Goal: Task Accomplishment & Management: Manage account settings

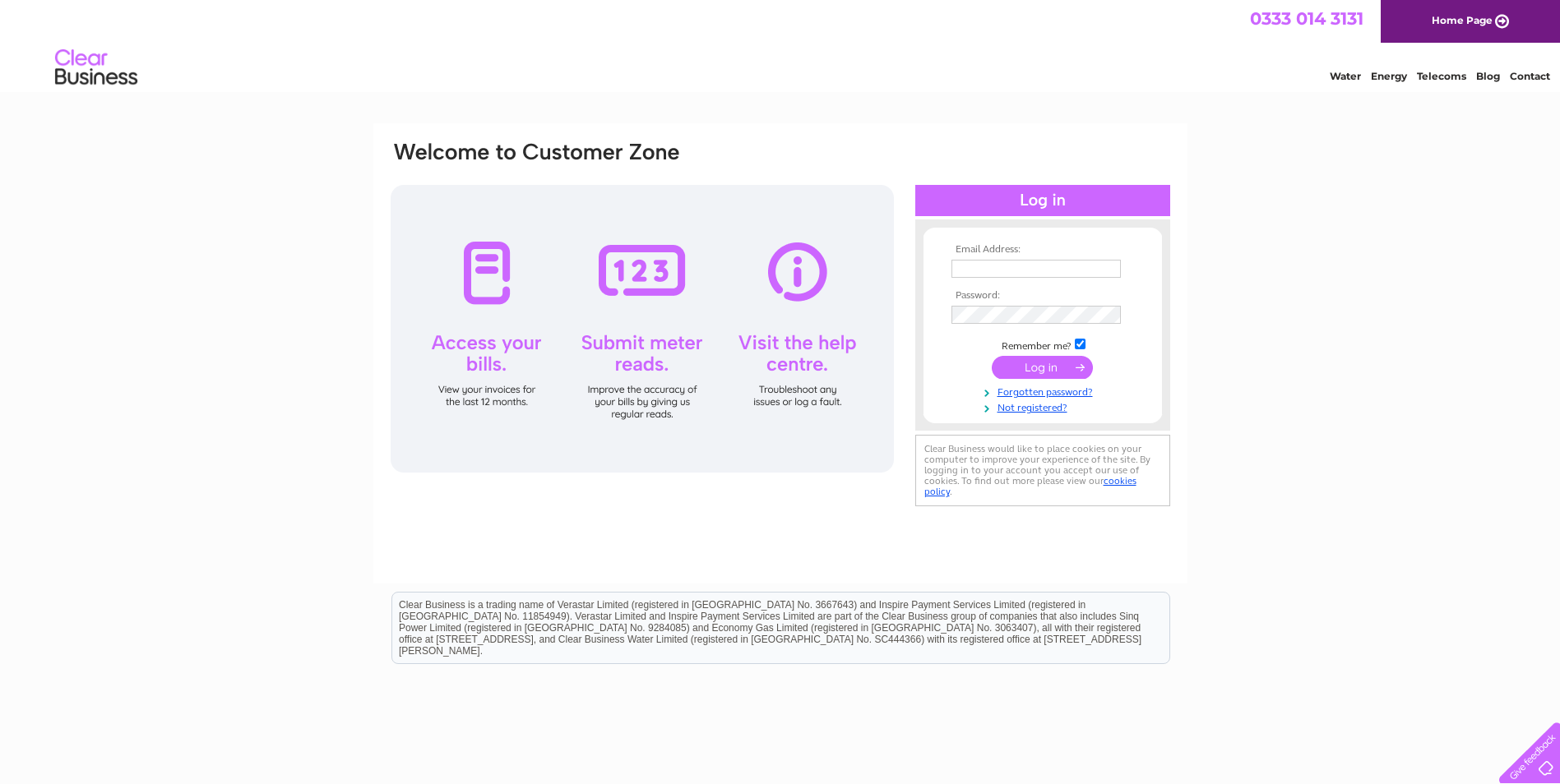
type input "iand@eurostick.biz"
click at [1065, 365] on input "submit" at bounding box center [1042, 368] width 101 height 23
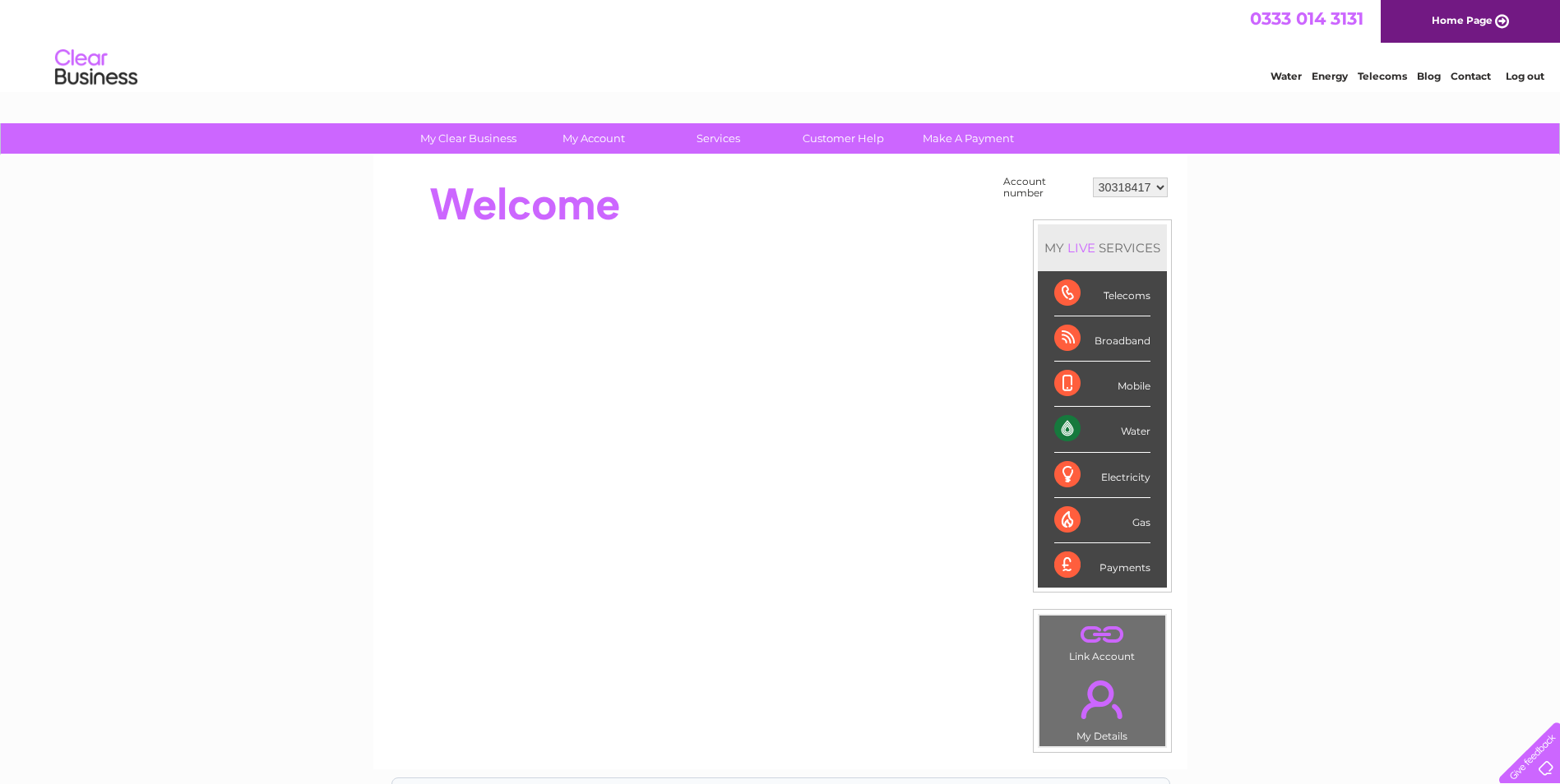
click at [1126, 428] on div "Water" at bounding box center [1102, 429] width 96 height 45
click at [1069, 432] on div "Water" at bounding box center [1102, 429] width 96 height 45
click at [1135, 431] on div "Water" at bounding box center [1102, 429] width 96 height 45
drag, startPoint x: 1135, startPoint y: 431, endPoint x: 1080, endPoint y: 433, distance: 55.0
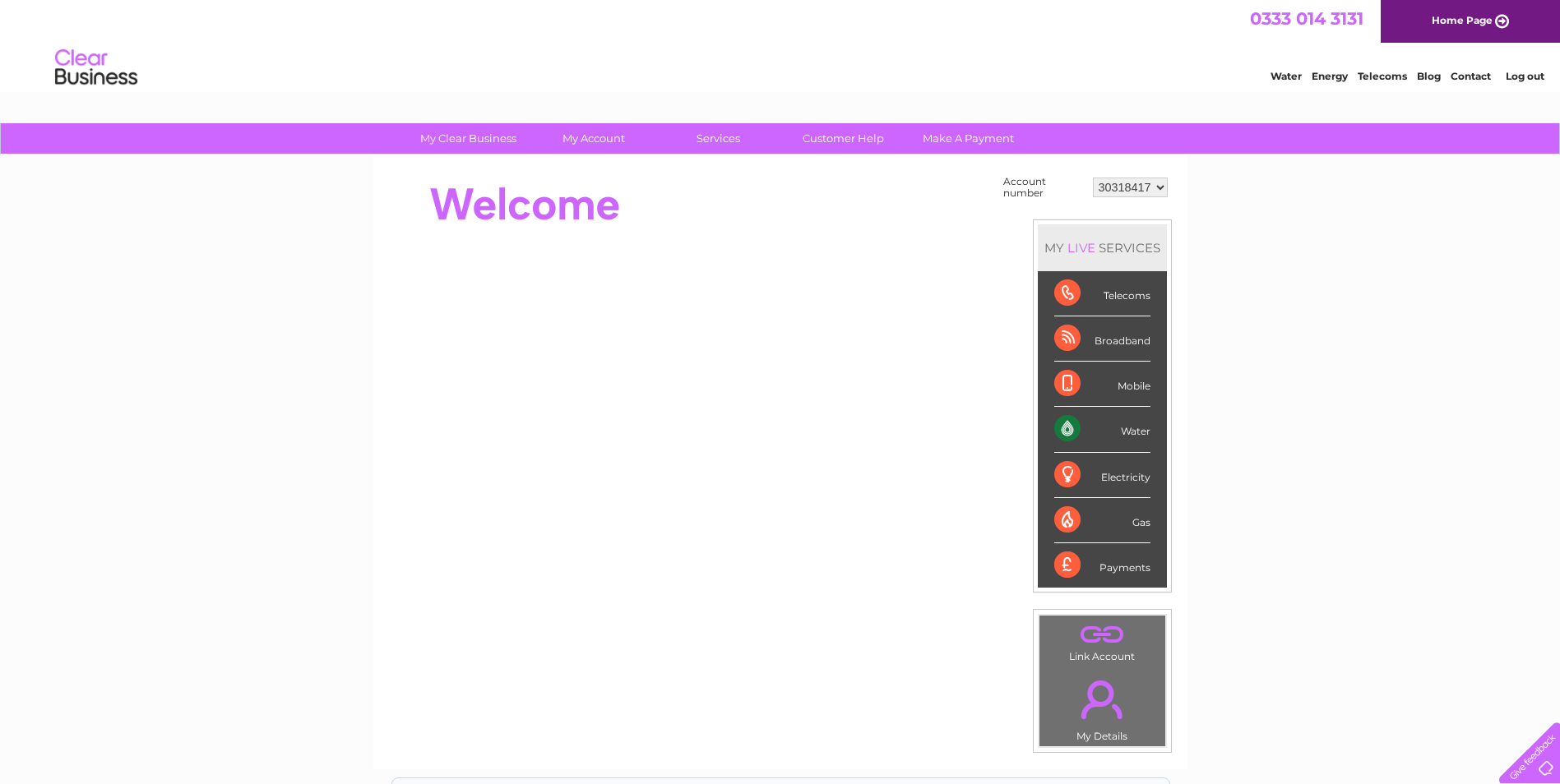
click at [1080, 433] on div "Water" at bounding box center [1102, 429] width 96 height 45
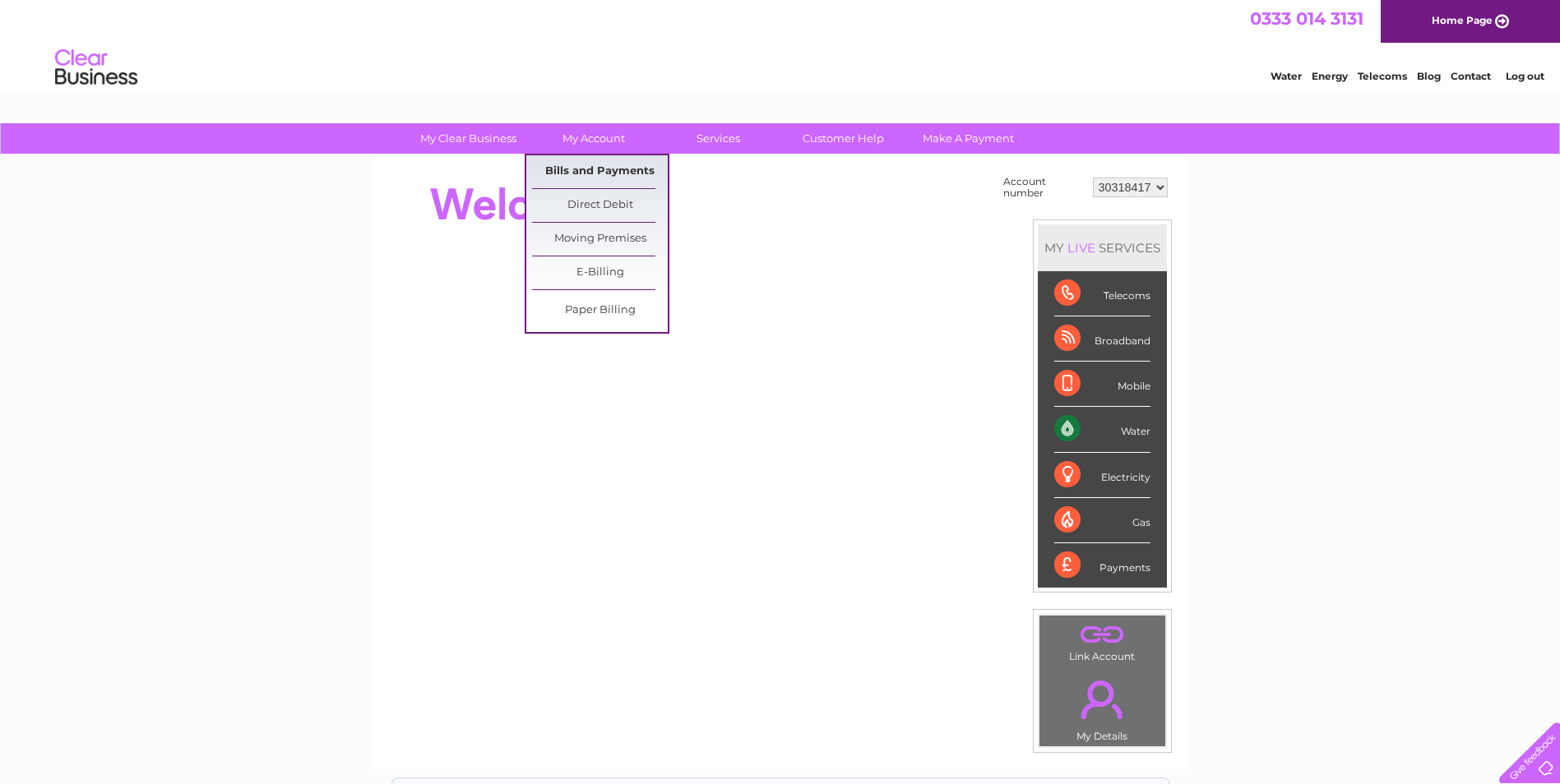
click at [594, 164] on link "Bills and Payments" at bounding box center [600, 172] width 136 height 33
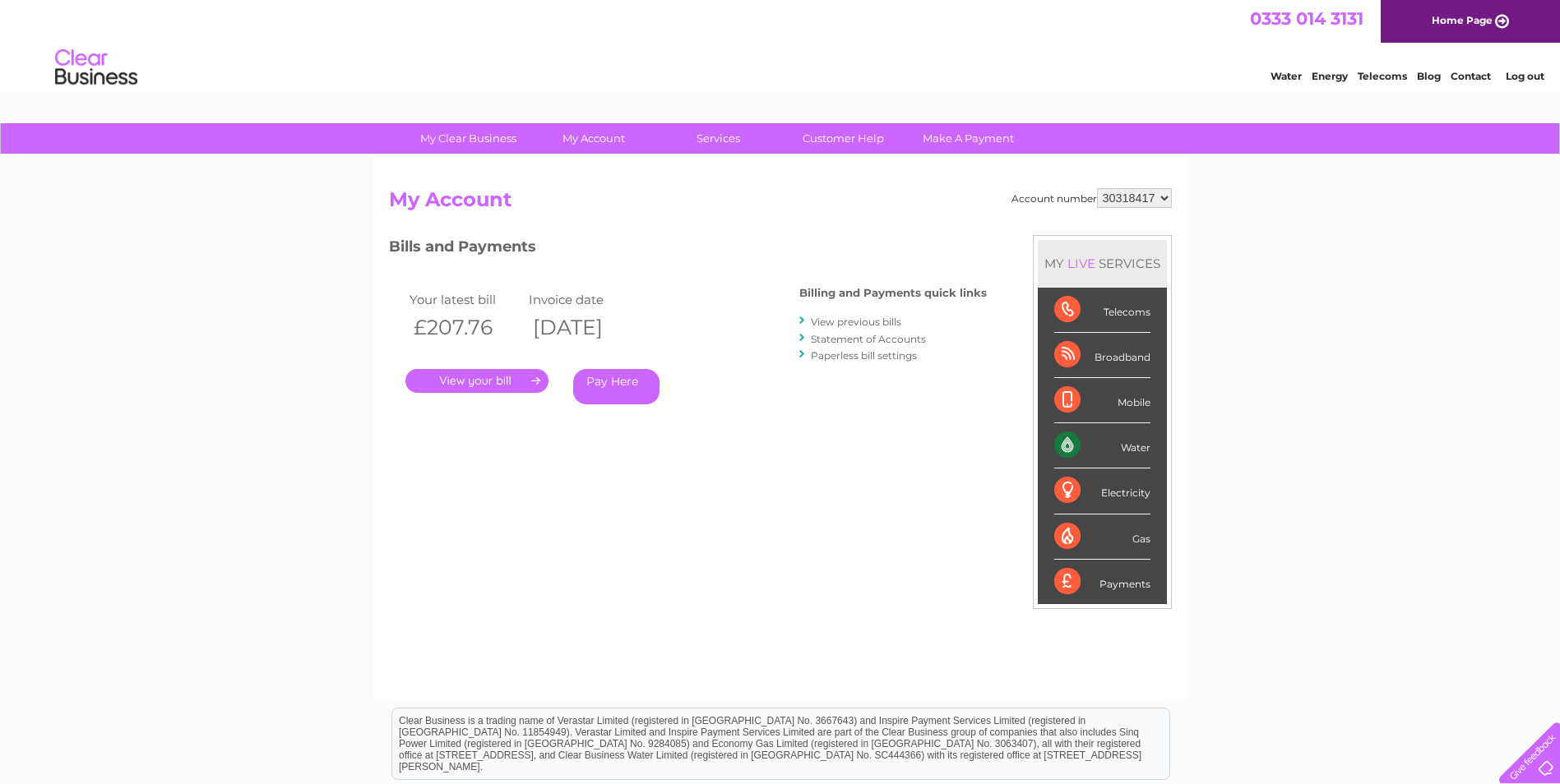
click at [468, 383] on link "." at bounding box center [477, 380] width 143 height 24
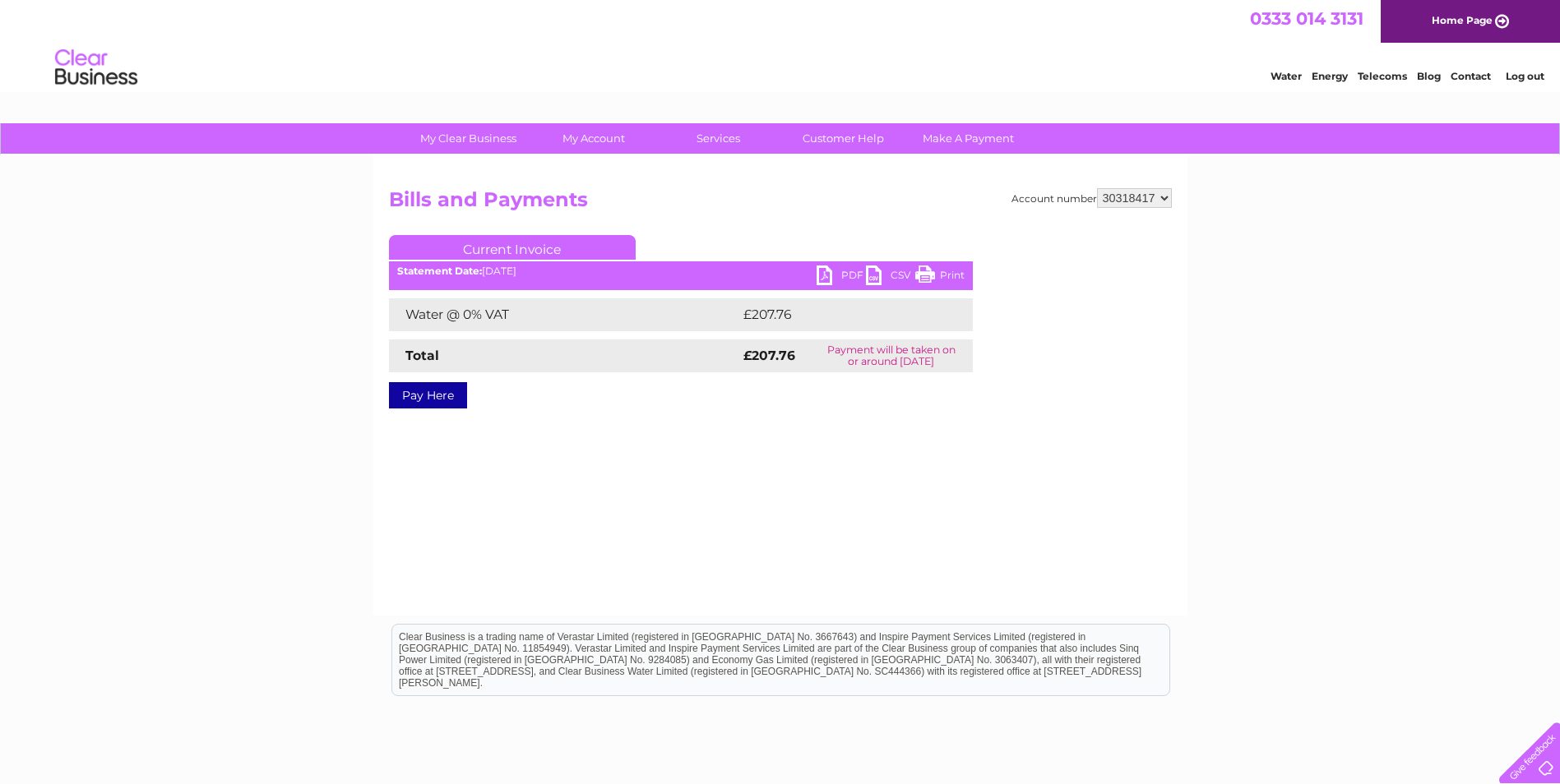
click at [829, 275] on link "PDF" at bounding box center [842, 277] width 49 height 24
